Goal: Information Seeking & Learning: Compare options

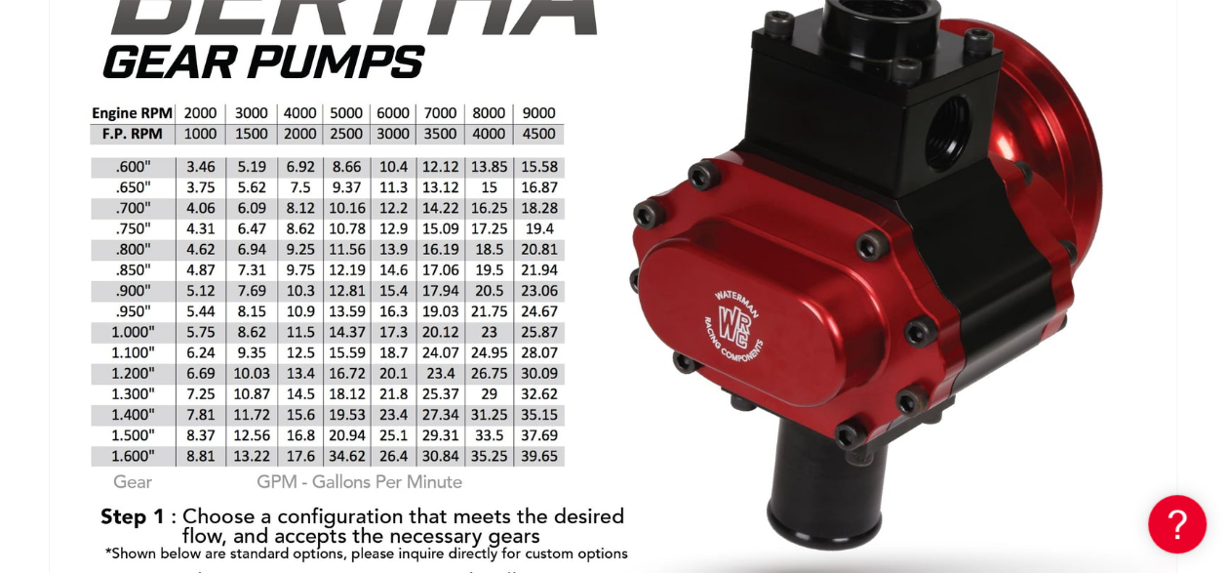
scroll to position [0, 2100]
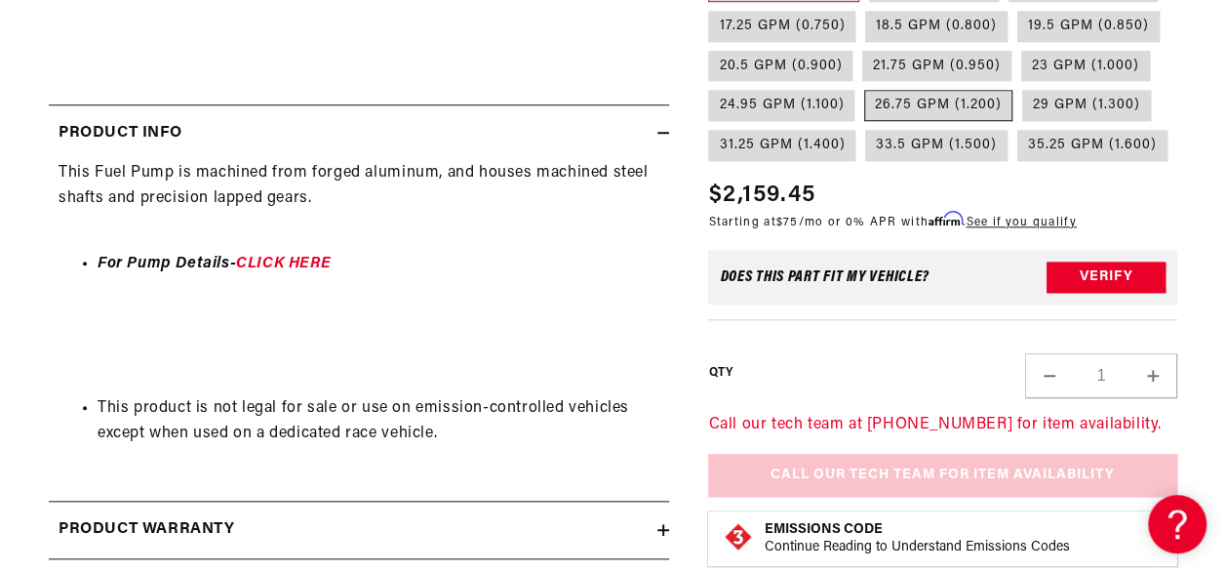
scroll to position [0, 1050]
click at [968, 107] on label "26.75 GPM (1.200)" at bounding box center [938, 106] width 148 height 31
click at [865, 88] on input "26.75 GPM (1.200)" at bounding box center [864, 87] width 1 height 1
radio input "true"
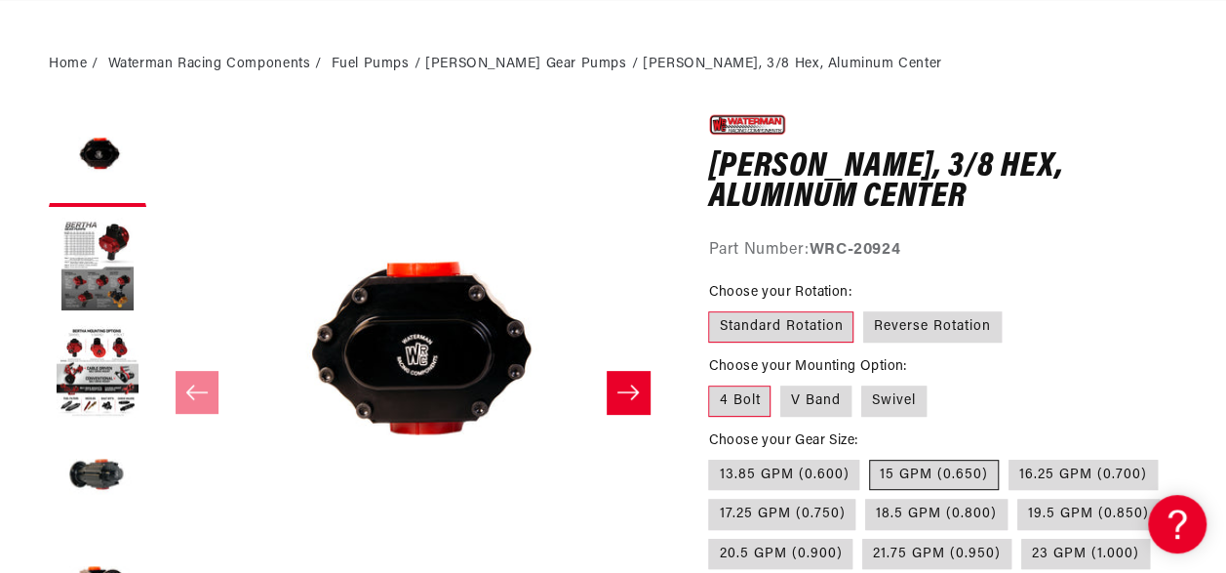
scroll to position [0, 3151]
click at [928, 474] on label "15 GPM (0.650)" at bounding box center [934, 475] width 130 height 31
click at [870, 457] on input "15 GPM (0.650)" at bounding box center [869, 456] width 1 height 1
radio input "true"
click at [928, 474] on label "15 GPM (0.650)" at bounding box center [934, 475] width 130 height 31
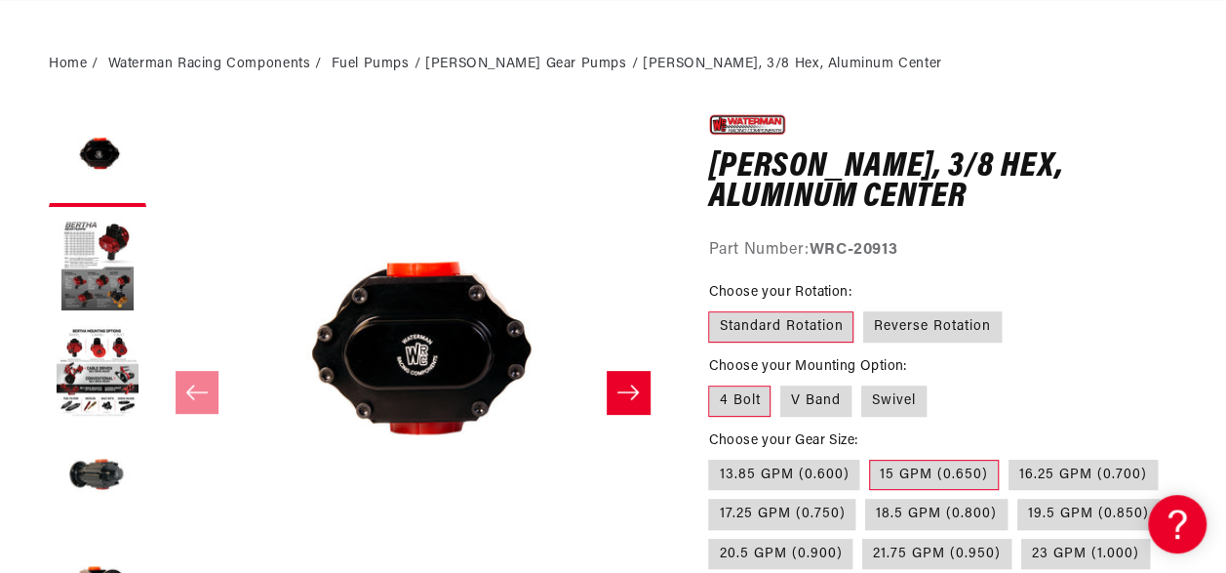
click at [870, 457] on input "15 GPM (0.650)" at bounding box center [869, 456] width 1 height 1
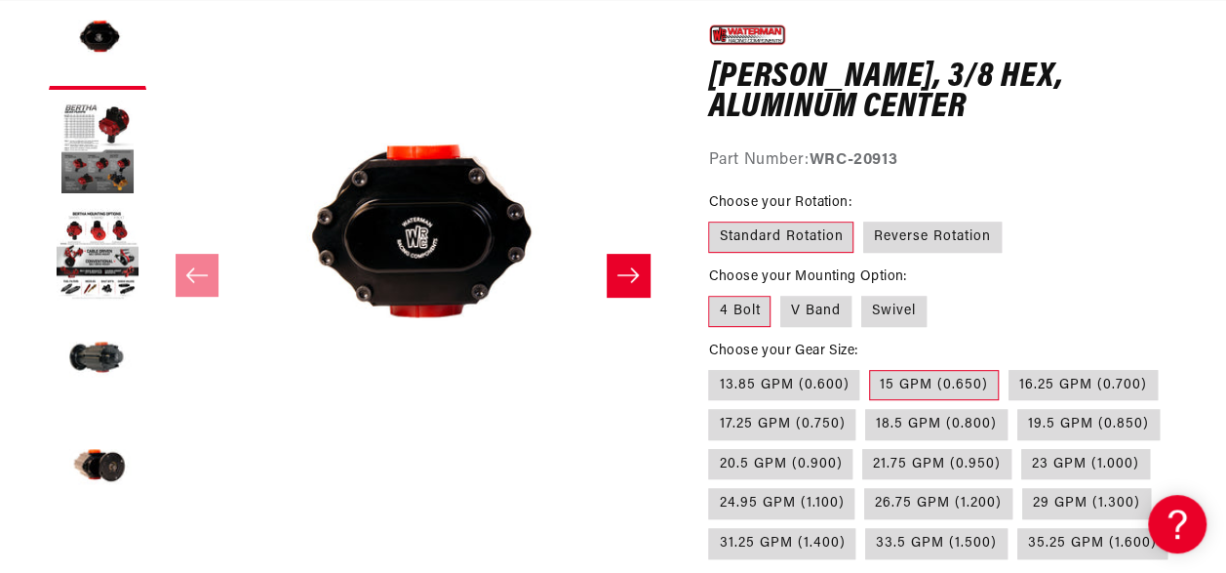
scroll to position [0, 1050]
click at [919, 505] on label "26.75 GPM (1.200)" at bounding box center [938, 503] width 148 height 31
click at [865, 485] on input "26.75 GPM (1.200)" at bounding box center [864, 484] width 1 height 1
radio input "true"
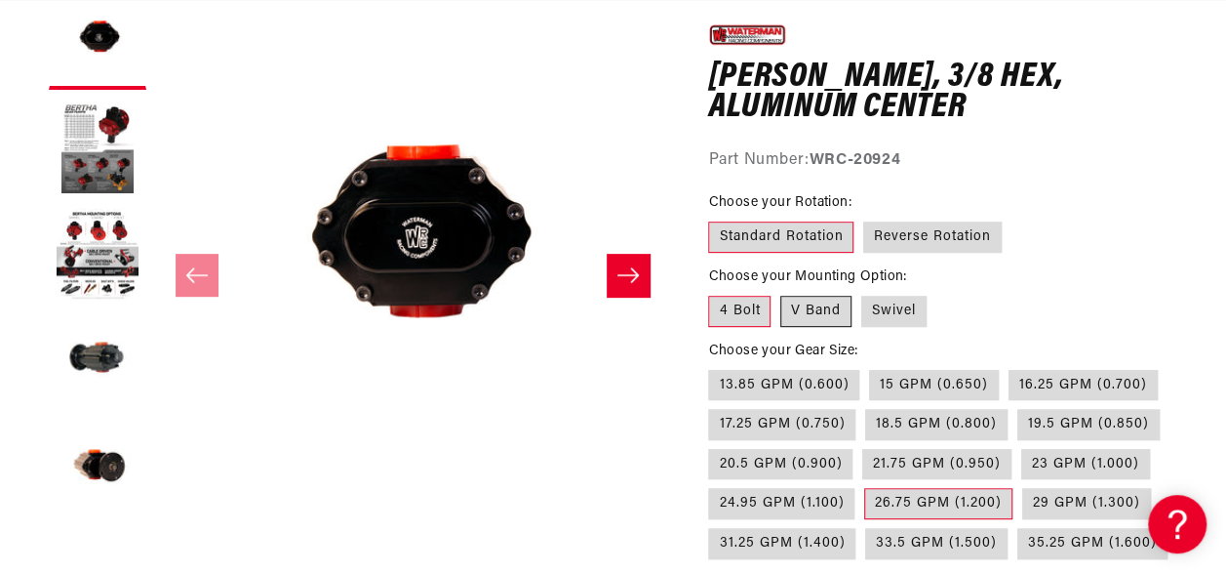
click at [816, 314] on label "V Band" at bounding box center [815, 311] width 71 height 31
click at [781, 293] on input "V Band" at bounding box center [780, 292] width 1 height 1
radio input "true"
click at [751, 318] on label "4 Bolt" at bounding box center [739, 311] width 62 height 31
click at [714, 293] on input "4 Bolt" at bounding box center [713, 292] width 1 height 1
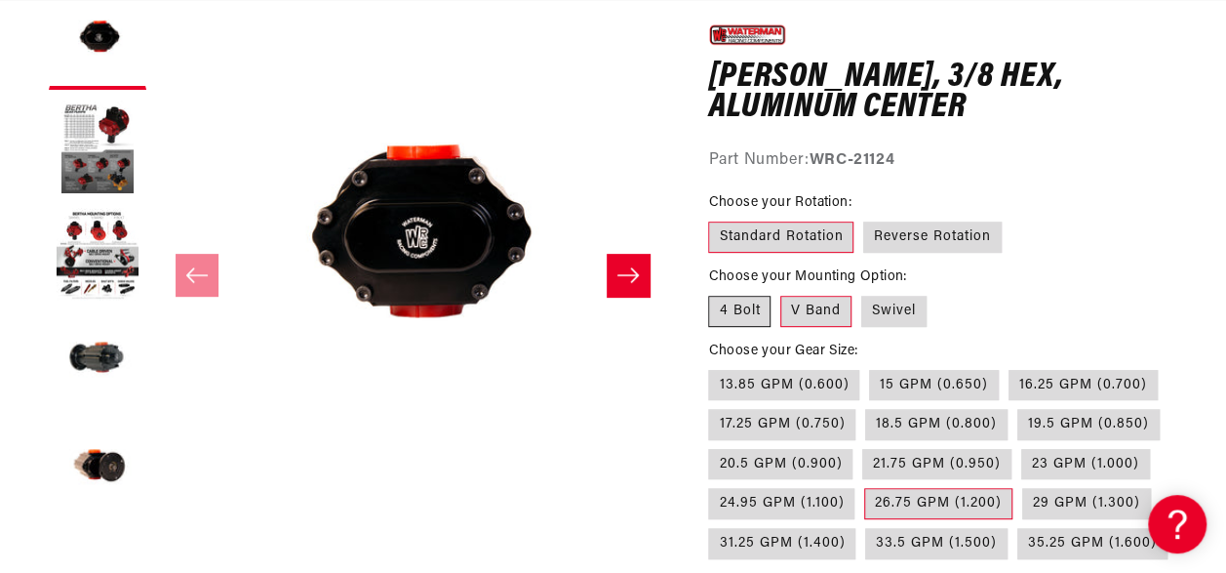
radio input "true"
click at [814, 311] on label "V Band" at bounding box center [815, 311] width 71 height 31
click at [781, 293] on input "V Band" at bounding box center [780, 292] width 1 height 1
radio input "true"
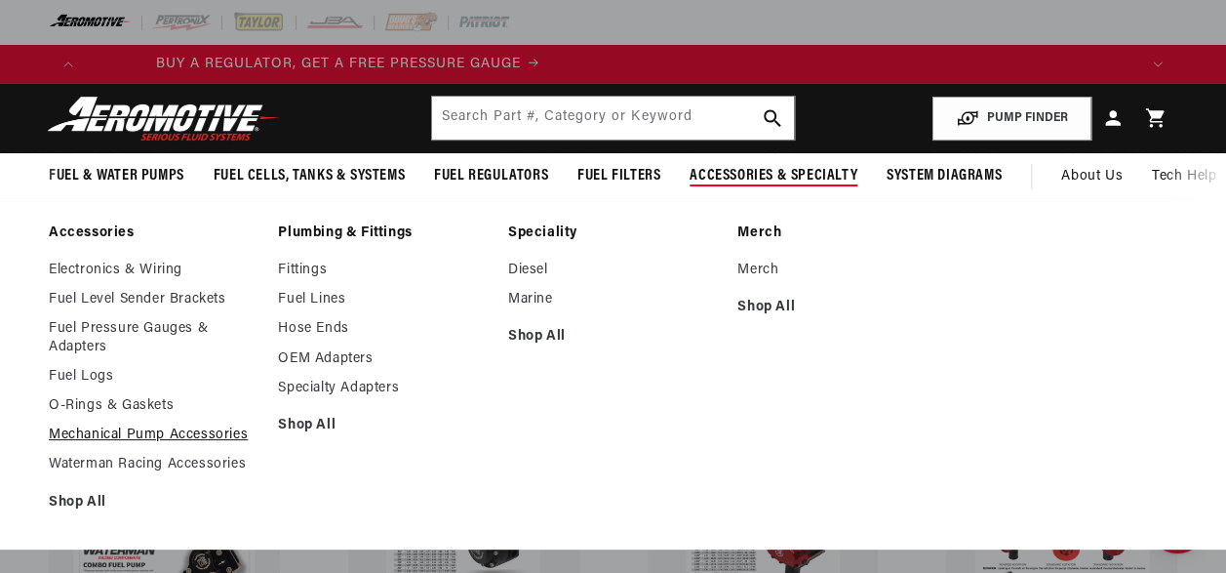
click at [142, 429] on link "Mechanical Pump Accessories" at bounding box center [154, 435] width 210 height 18
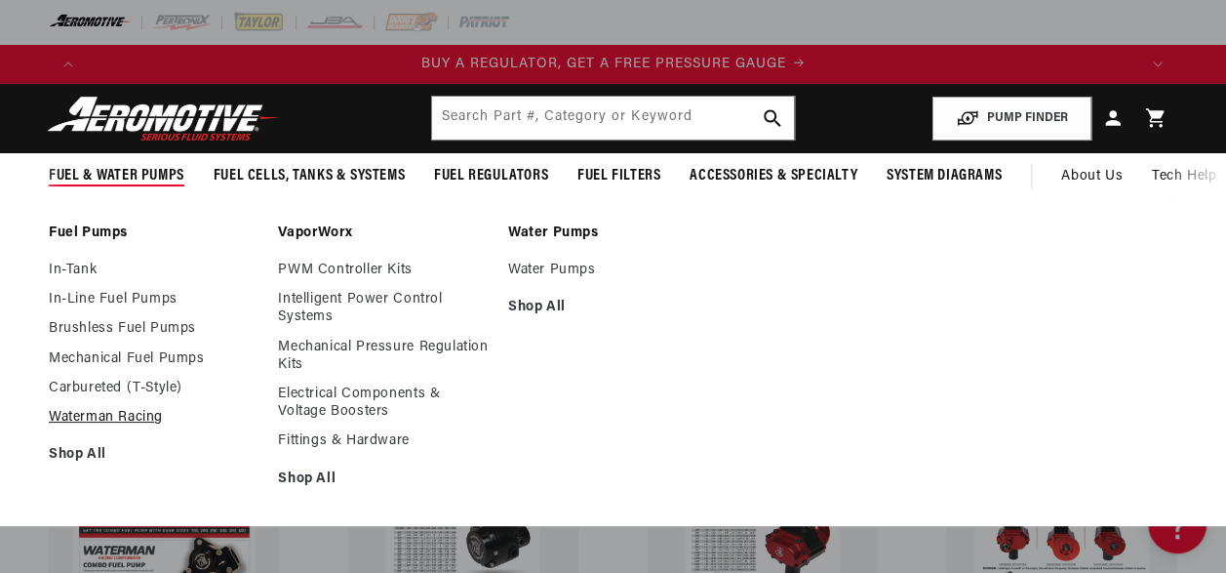
click at [142, 420] on link "Waterman Racing" at bounding box center [154, 418] width 210 height 18
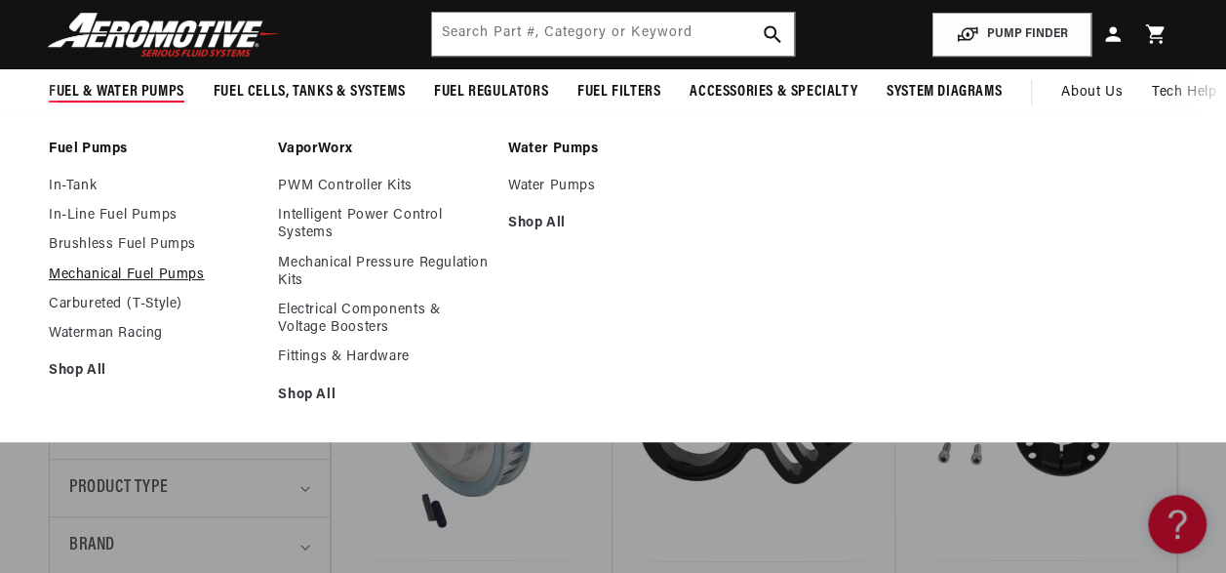
scroll to position [0, 14]
click at [71, 277] on link "Mechanical Fuel Pumps" at bounding box center [154, 275] width 210 height 18
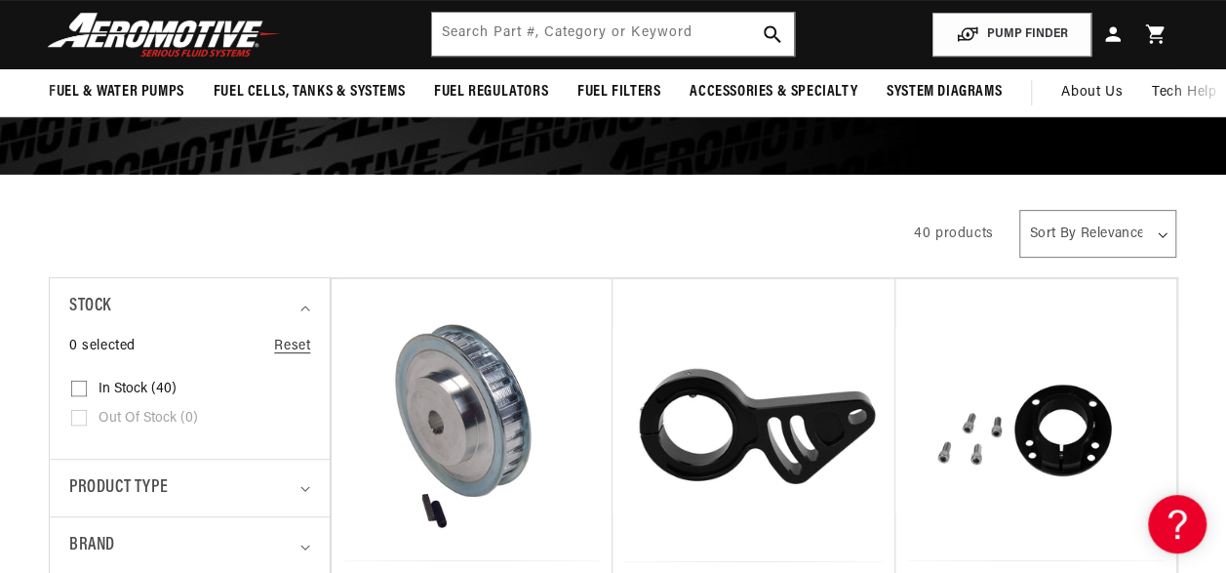
scroll to position [0, 1050]
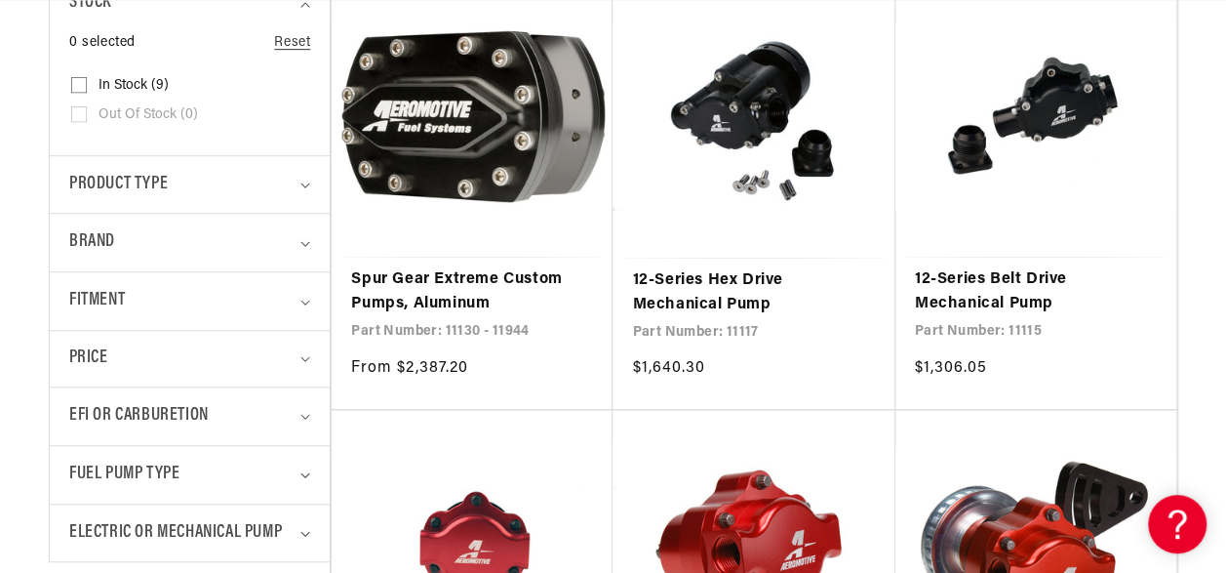
scroll to position [0, 2100]
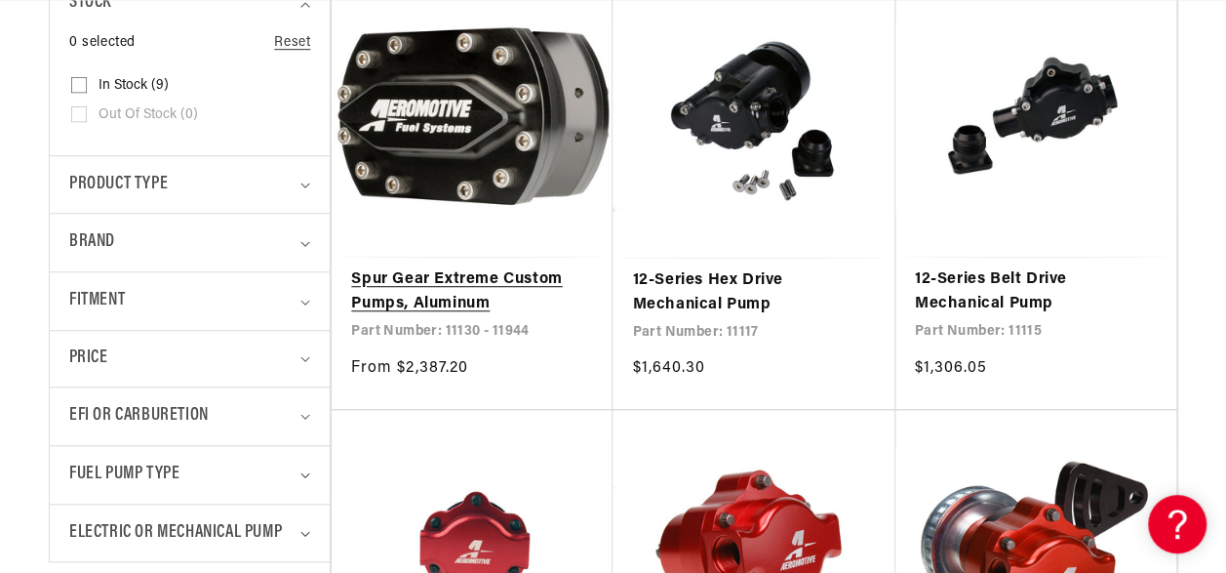
click at [504, 267] on link "Spur Gear Extreme Custom Pumps, Aluminum" at bounding box center [472, 292] width 242 height 50
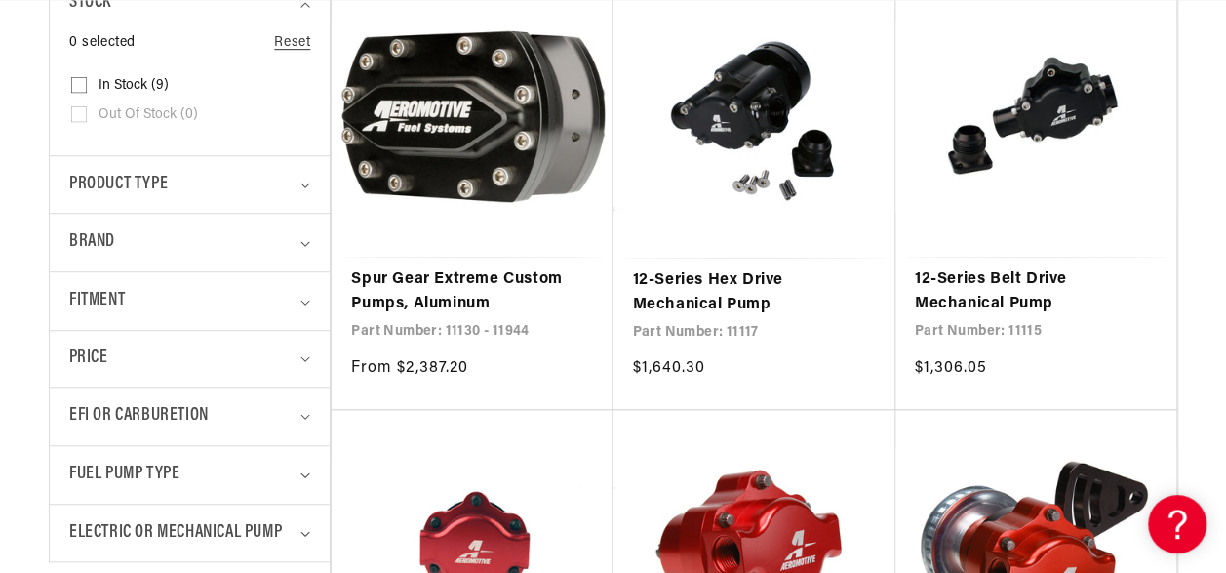
scroll to position [0, 3151]
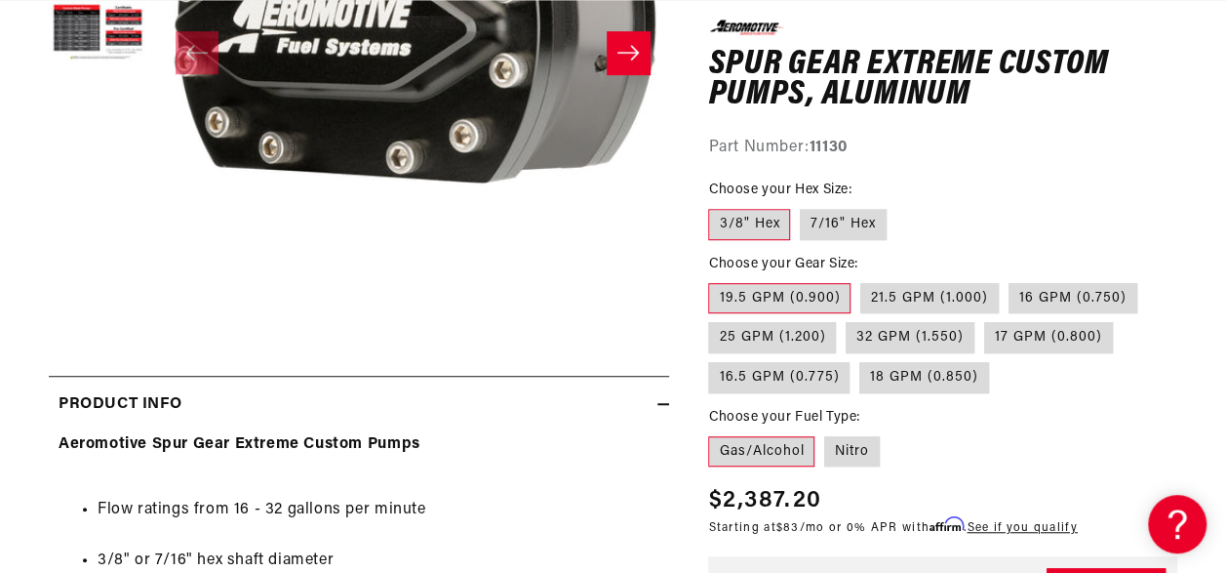
scroll to position [0, 2100]
click at [797, 336] on label "25 GPM (1.200)" at bounding box center [772, 337] width 128 height 31
click at [1147, 279] on input "25 GPM (1.200)" at bounding box center [1147, 278] width 1 height 1
radio input "true"
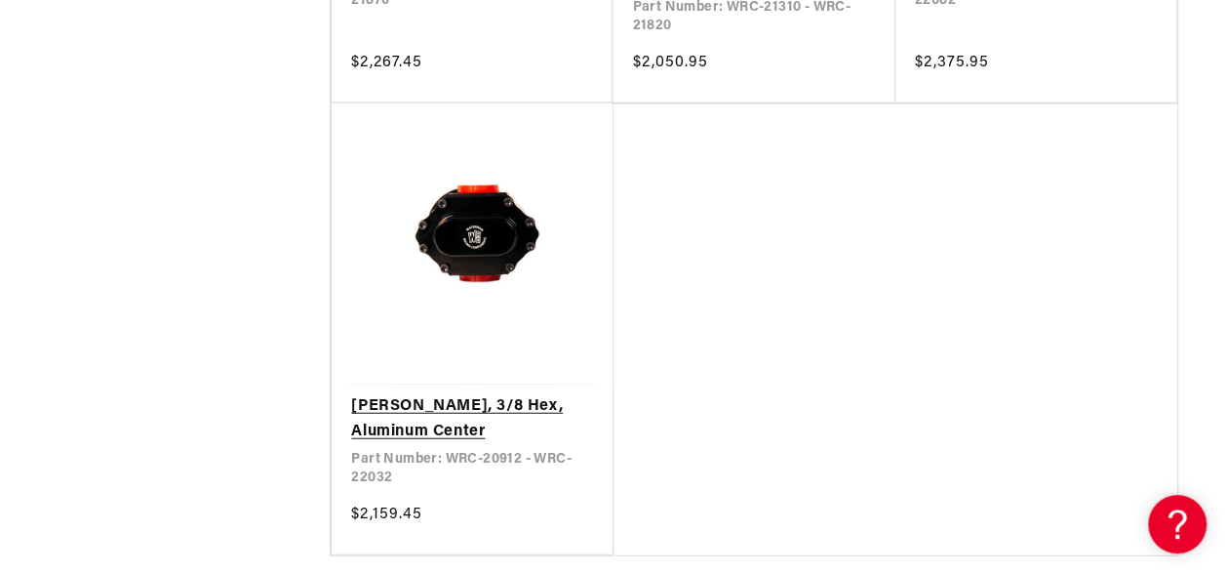
scroll to position [0, 2100]
click at [429, 394] on link "Lil Bertha Pump, 3/8 Hex, Aluminum Center" at bounding box center [472, 419] width 242 height 50
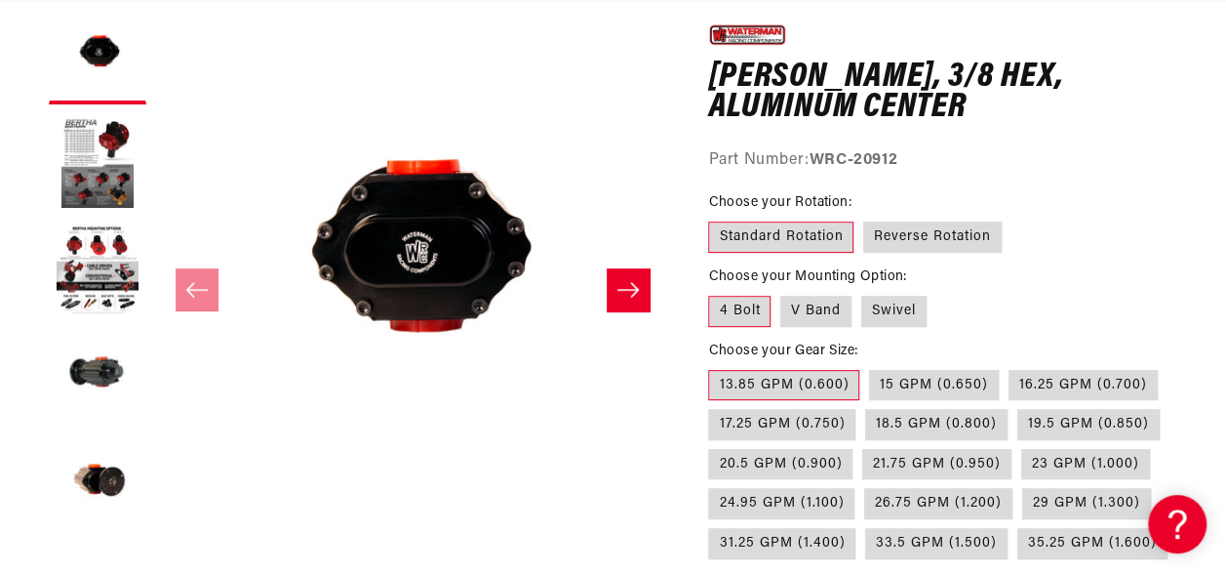
scroll to position [0, 2100]
